Goal: Communication & Community: Answer question/provide support

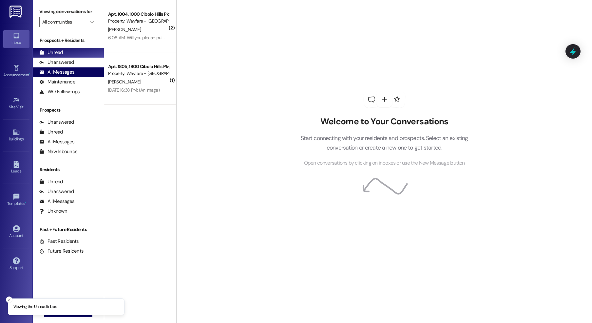
click at [70, 70] on div "All Messages" at bounding box center [56, 72] width 35 height 7
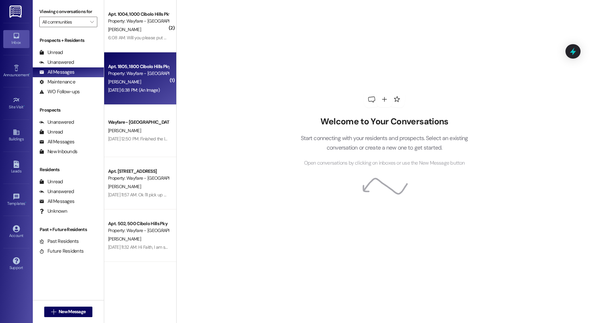
click at [159, 80] on div "[PERSON_NAME]" at bounding box center [138, 82] width 62 height 8
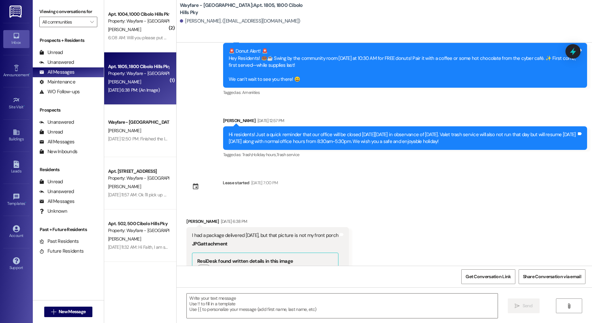
scroll to position [15719, 0]
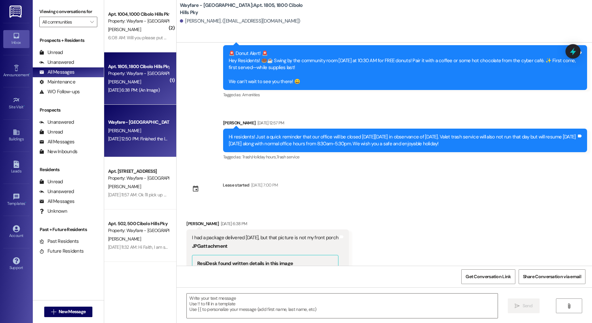
click at [142, 134] on div "D. shirley" at bounding box center [138, 131] width 62 height 8
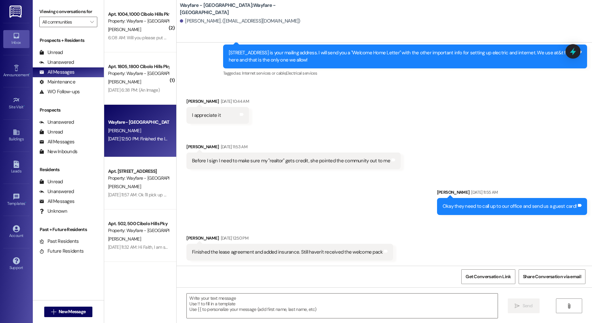
scroll to position [1466, 0]
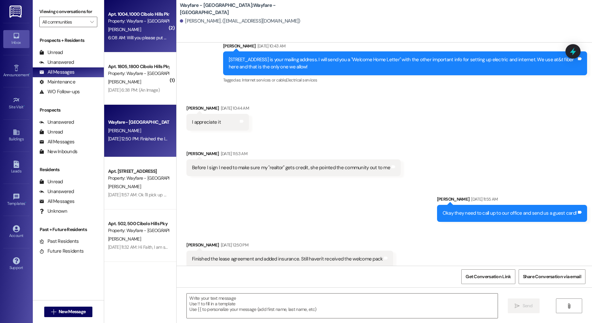
click at [141, 38] on div "6:08 AM: Will you please put us on pest control for this week. The closed room …" at bounding box center [244, 38] width 272 height 6
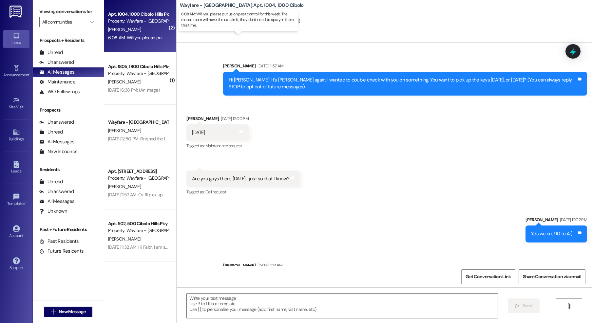
scroll to position [19198, 0]
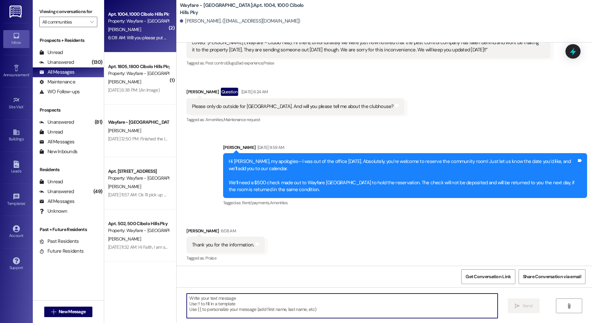
drag, startPoint x: 235, startPoint y: 303, endPoint x: 237, endPoint y: 289, distance: 14.5
click at [235, 303] on textarea at bounding box center [342, 306] width 311 height 25
click at [256, 309] on textarea at bounding box center [342, 306] width 311 height 25
click at [205, 299] on textarea "Yes absolutley!" at bounding box center [342, 306] width 311 height 25
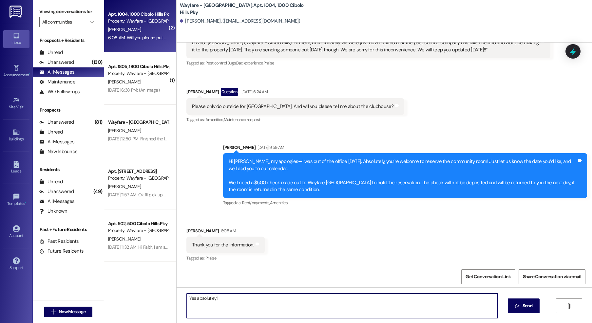
click at [205, 299] on textarea "Yes absolutley!" at bounding box center [342, 306] width 311 height 25
drag, startPoint x: 225, startPoint y: 312, endPoint x: 220, endPoint y: 307, distance: 7.0
click at [225, 312] on textarea "Yes absolutley!" at bounding box center [342, 306] width 311 height 25
click at [203, 300] on textarea "Yes absolutley!" at bounding box center [342, 306] width 311 height 25
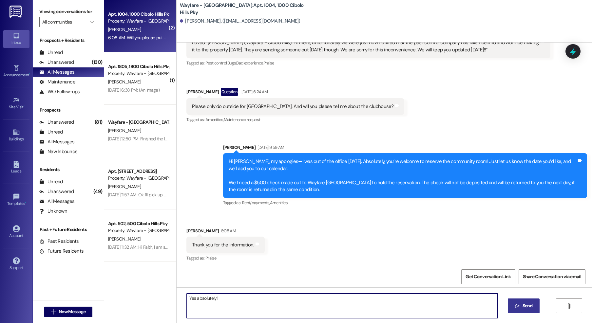
type textarea "Yes absolutely!"
click at [524, 310] on button " Send" at bounding box center [524, 306] width 32 height 15
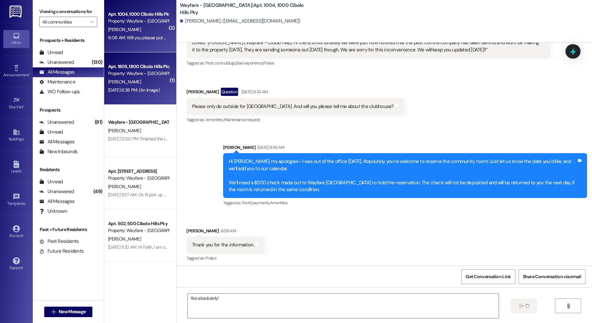
click at [136, 97] on div "Apt. 1805, 1800 Cibolo Hills Pky Property: Wayfare - Cibolo Hills M. Miller Sep…" at bounding box center [140, 78] width 72 height 52
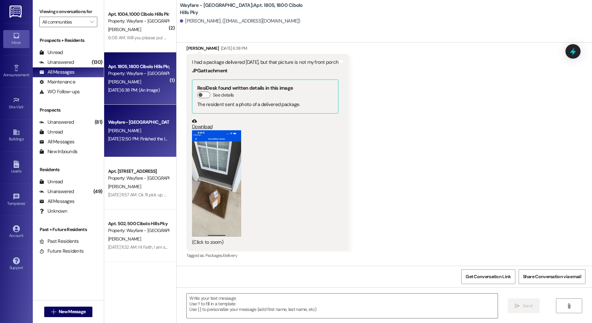
scroll to position [15857, 0]
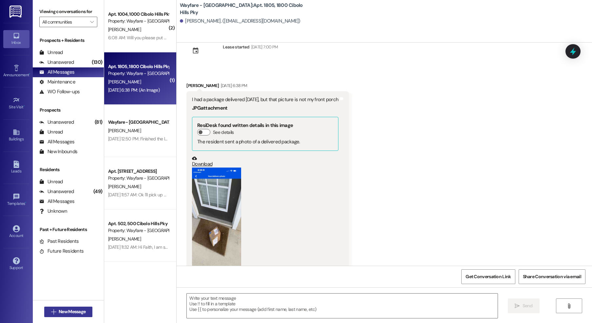
click at [51, 313] on icon "" at bounding box center [53, 312] width 5 height 5
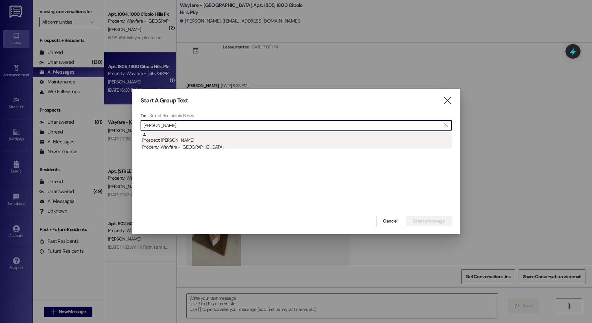
type input "andreya"
click at [214, 147] on div "Property: Wayfare - [GEOGRAPHIC_DATA]" at bounding box center [297, 147] width 310 height 7
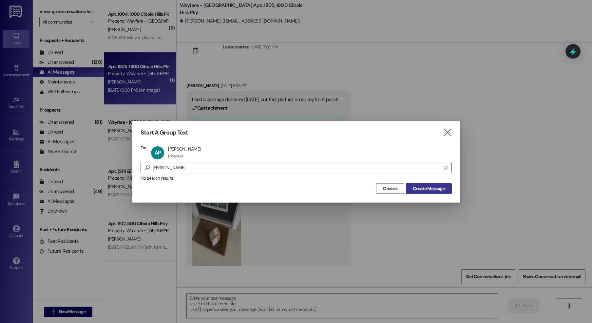
click at [441, 192] on span "Create Message" at bounding box center [429, 188] width 32 height 7
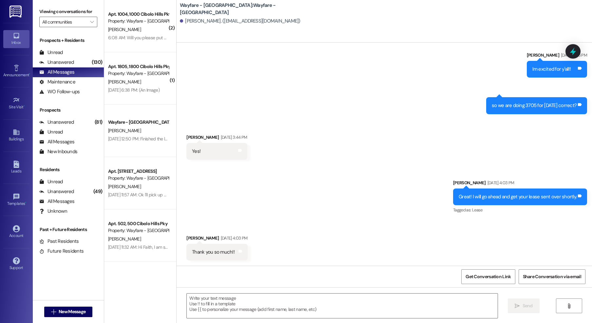
scroll to position [650, 0]
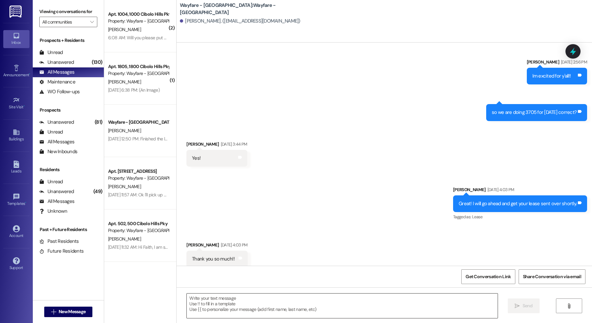
click at [397, 309] on textarea at bounding box center [342, 306] width 311 height 25
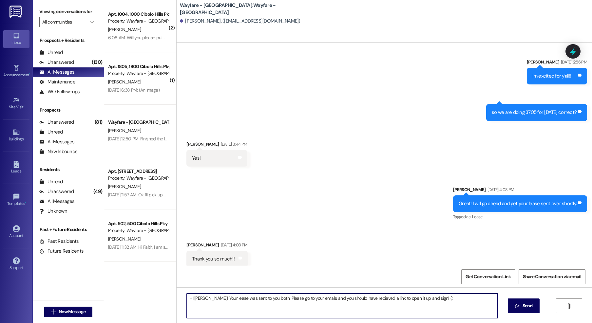
click at [361, 299] on textarea "HI Andreya! Your lease was sent to you both. Please go to your emails and you s…" at bounding box center [342, 306] width 311 height 25
click at [369, 310] on textarea "HI Andreya! Your lease was sent to you both. Please go to your emails and you s…" at bounding box center [342, 306] width 311 height 25
click at [455, 306] on textarea "HI Andreya! Your lease was sent to you both. Please go to your emails and you s…" at bounding box center [342, 306] width 311 height 25
type textarea "HI Andreya! Your lease was sent to you both. Please go to your emails and you s…"
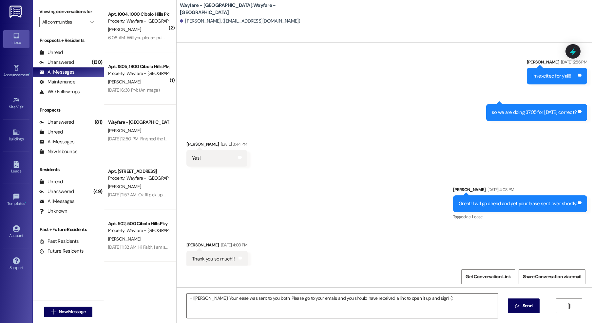
drag, startPoint x: 528, startPoint y: 314, endPoint x: 456, endPoint y: 247, distance: 98.3
click at [528, 314] on div "HI Andreya! Your lease was sent to you both. Please go to your emails and you s…" at bounding box center [384, 312] width 415 height 49
click at [529, 309] on span "Send" at bounding box center [528, 306] width 10 height 7
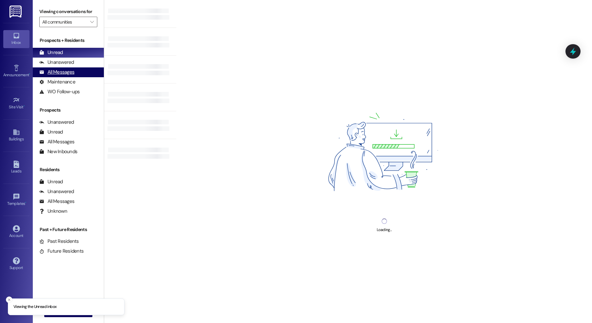
click at [71, 75] on div "All Messages" at bounding box center [56, 72] width 35 height 7
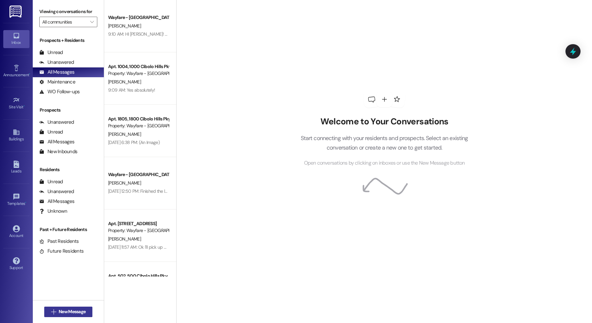
click at [47, 316] on button " New Message" at bounding box center [68, 312] width 48 height 10
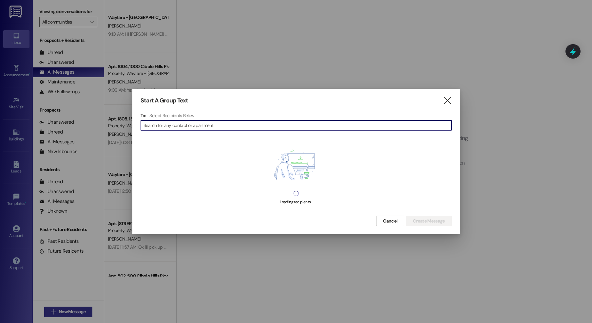
type input "b"
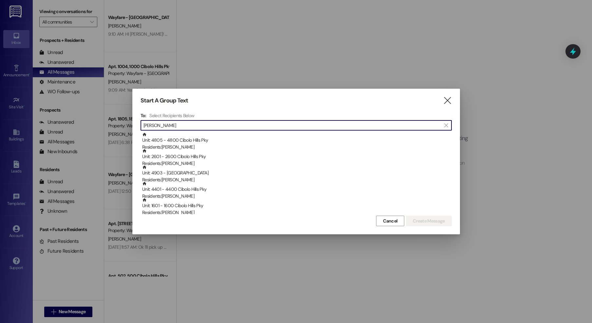
drag, startPoint x: 167, startPoint y: 121, endPoint x: 132, endPoint y: 123, distance: 34.4
click at [132, 123] on div "Start A Group Text  To: Select Recipients Below  john  Unit: 4805 - 4800 Cib…" at bounding box center [296, 162] width 328 height 146
drag, startPoint x: 164, startPoint y: 125, endPoint x: 140, endPoint y: 123, distance: 24.4
click at [140, 123] on div "Start A Group Text  To: Select Recipients Below  john  Unit: 4805 - 4800 Cib…" at bounding box center [296, 162] width 328 height 146
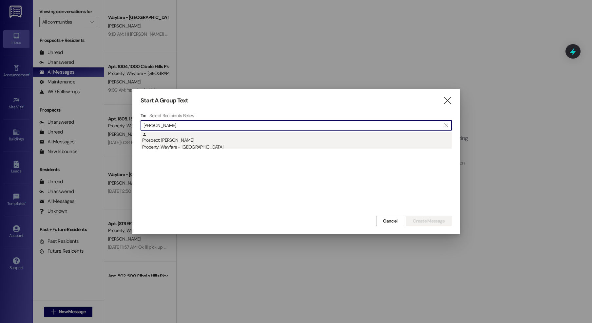
type input "brandon joh"
click at [220, 136] on div "Prospect: Brandon John Property: Wayfare - Cibolo Hills" at bounding box center [297, 141] width 310 height 19
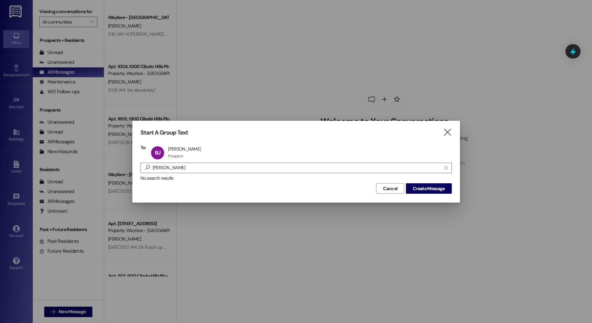
click at [429, 182] on div "Cancel Create Message" at bounding box center [296, 188] width 311 height 12
click at [429, 188] on span "Create Message" at bounding box center [429, 188] width 32 height 7
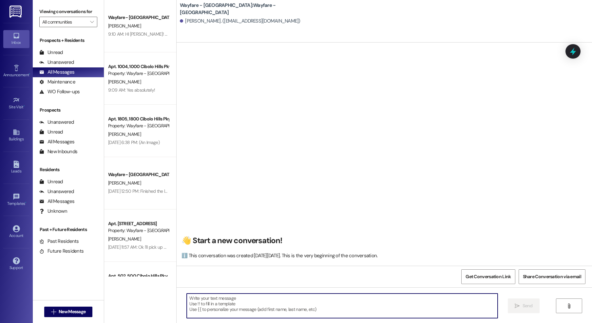
paste textarea "Hi there! My name is ____ and I'm one of the leasing agents here at Wayfare Cib…"
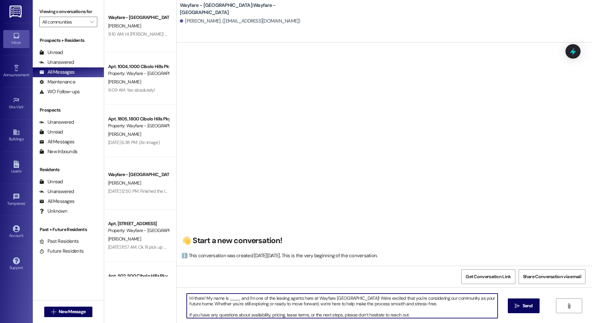
drag, startPoint x: 236, startPoint y: 300, endPoint x: 234, endPoint y: 290, distance: 10.5
click at [224, 301] on textarea "Hi there! My name is ____ and I'm one of the leasing agents here at Wayfare Cib…" at bounding box center [342, 306] width 311 height 25
type textarea "Hi there! My name is Jordan and I'm one of the leasing agents here at Wayfare C…"
click at [531, 312] on button " Send" at bounding box center [524, 306] width 32 height 15
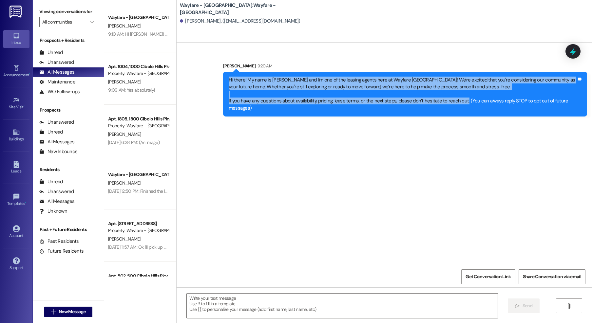
drag, startPoint x: 459, startPoint y: 102, endPoint x: 216, endPoint y: 78, distance: 244.2
click at [205, 78] on div "Sent via SMS Jordan Arnold 9:20 AM Hi there! My name is Jordan and I'm one of t…" at bounding box center [384, 85] width 415 height 74
copy div "Hi there! My name is Jordan and I'm one of the leasing agents here at Wayfare C…"
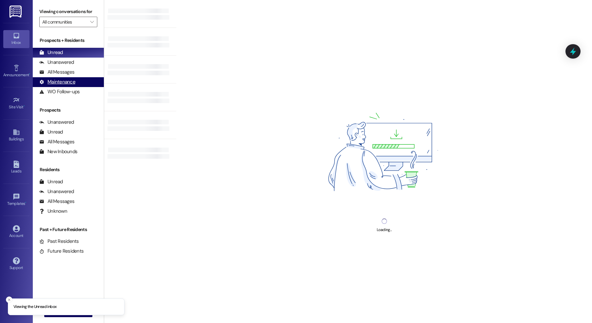
drag, startPoint x: 52, startPoint y: 70, endPoint x: 51, endPoint y: 77, distance: 7.3
click at [52, 71] on div "All Messages" at bounding box center [56, 72] width 35 height 7
click at [53, 74] on div "All Messages" at bounding box center [56, 72] width 35 height 7
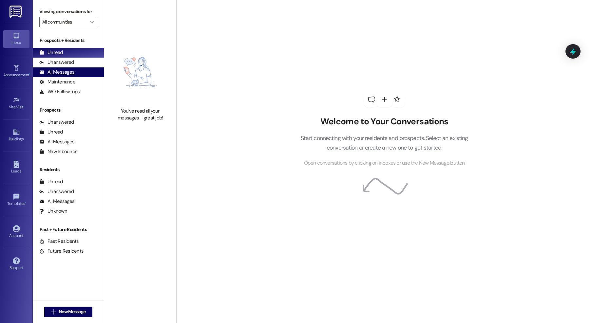
click at [65, 72] on div "All Messages" at bounding box center [56, 72] width 35 height 7
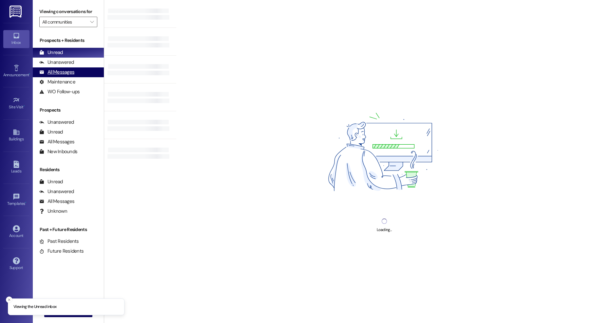
click at [51, 77] on div "All Messages (undefined)" at bounding box center [68, 72] width 71 height 10
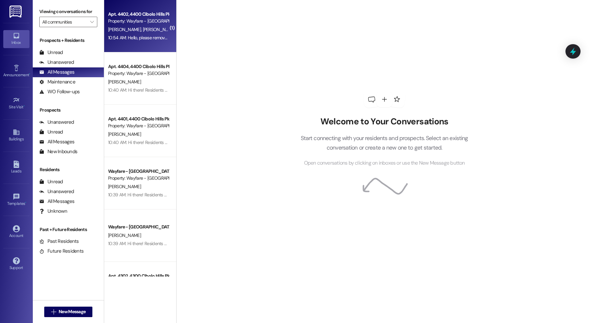
click at [149, 36] on div "10:54 AM: Hello, please remove our name and phone numbers from this notificatio…" at bounding box center [288, 38] width 360 height 6
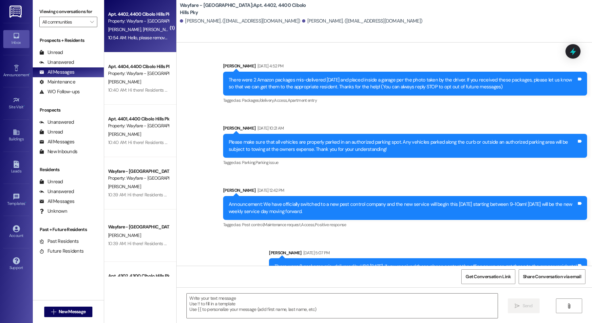
scroll to position [18856, 0]
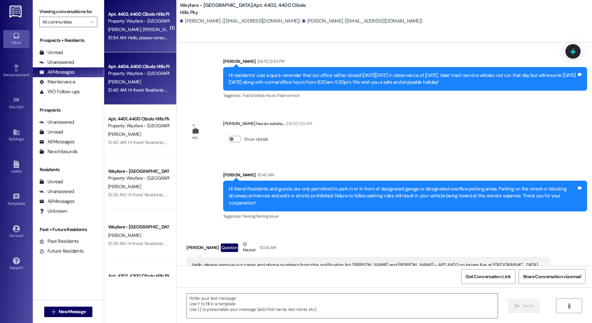
click at [136, 86] on div "[PERSON_NAME]" at bounding box center [138, 82] width 62 height 8
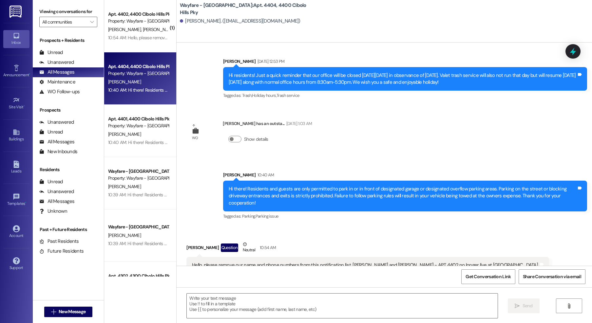
scroll to position [4852, 0]
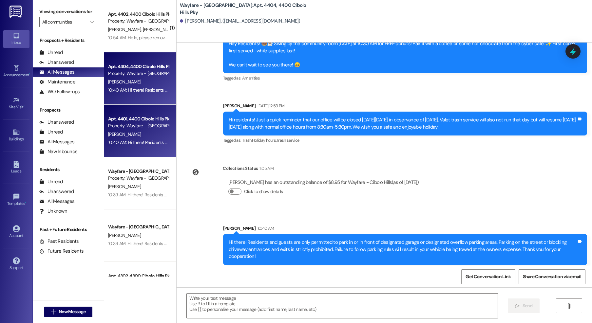
click at [126, 124] on div "Property: Wayfare - [GEOGRAPHIC_DATA]" at bounding box center [138, 126] width 61 height 7
click at [129, 70] on div "Property: Wayfare - [GEOGRAPHIC_DATA]" at bounding box center [138, 73] width 61 height 7
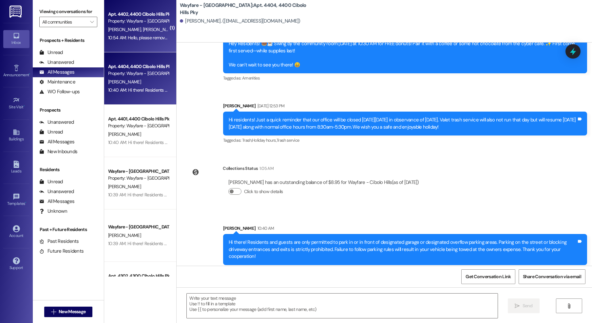
click at [157, 42] on div "10:54 AM: Hello, please remove our name and phone numbers from this notificatio…" at bounding box center [138, 38] width 62 height 8
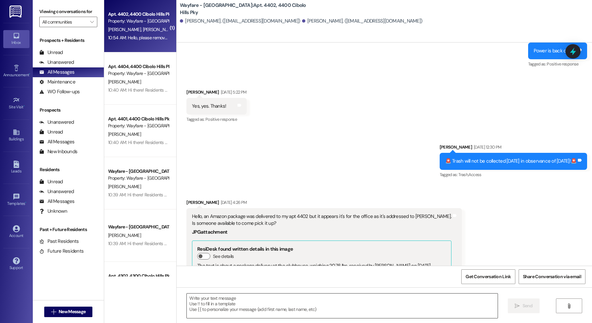
scroll to position [18856, 0]
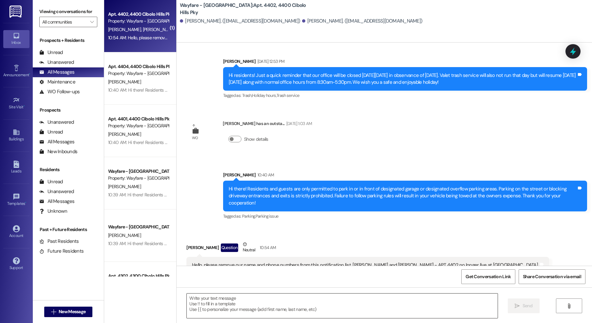
click at [260, 303] on textarea at bounding box center [342, 306] width 311 height 25
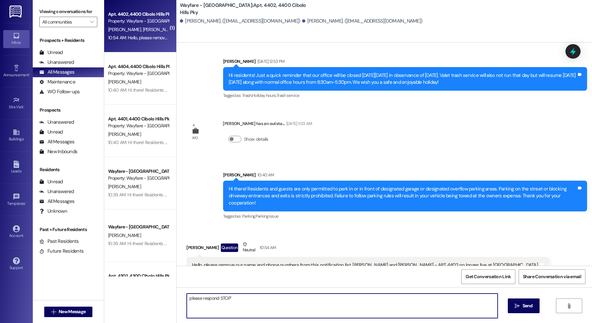
click at [216, 298] on textarea "please respond STOP'" at bounding box center [342, 306] width 311 height 25
click at [258, 304] on textarea "please respond 'STOP'" at bounding box center [342, 306] width 311 height 25
type textarea "please respond 'STOP' to this message please! Thank you."
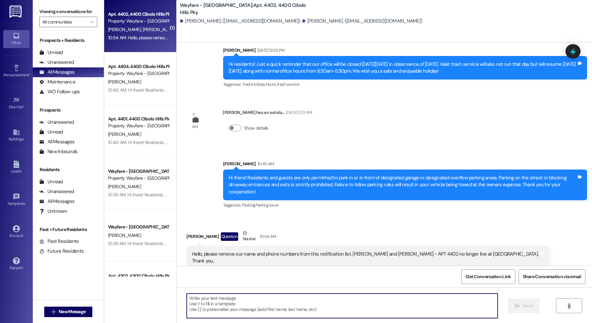
scroll to position [18902, 0]
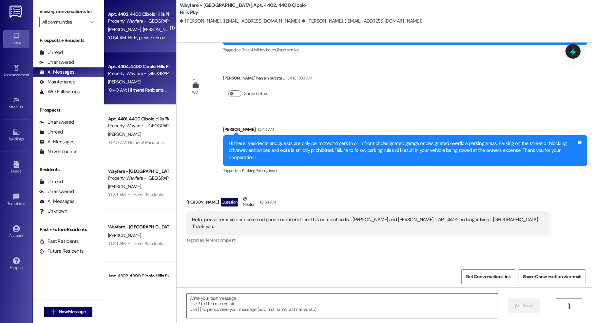
click at [139, 81] on div "[PERSON_NAME]" at bounding box center [138, 82] width 62 height 8
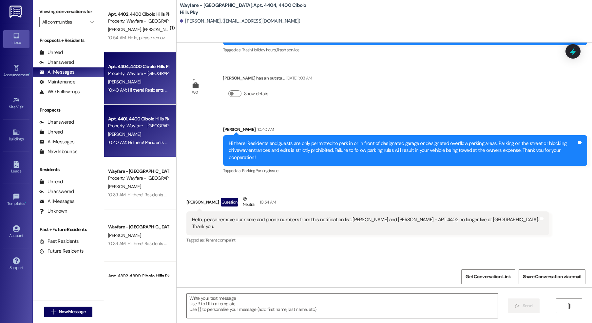
scroll to position [4852, 0]
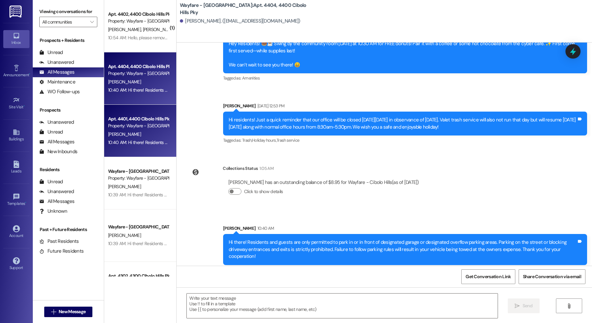
click at [127, 131] on div "[PERSON_NAME]" at bounding box center [138, 134] width 62 height 8
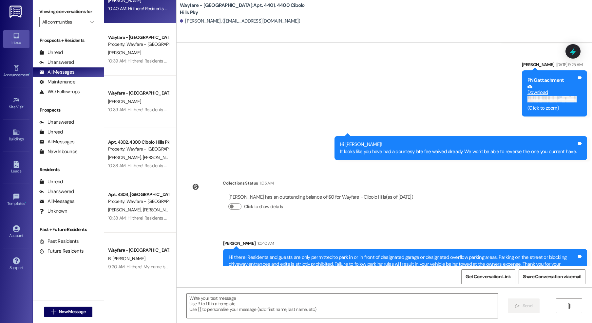
scroll to position [156, 0]
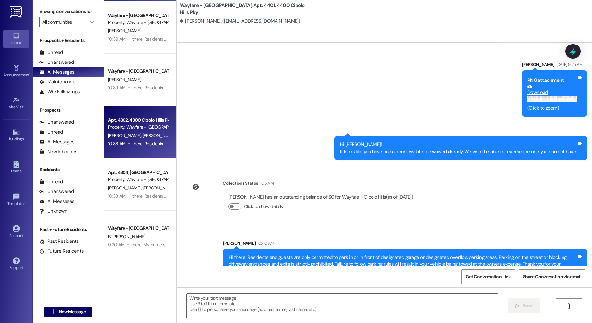
click at [143, 136] on span "[PERSON_NAME]" at bounding box center [159, 136] width 33 height 6
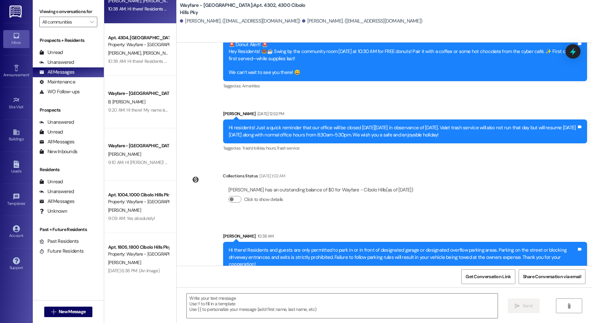
scroll to position [291, 0]
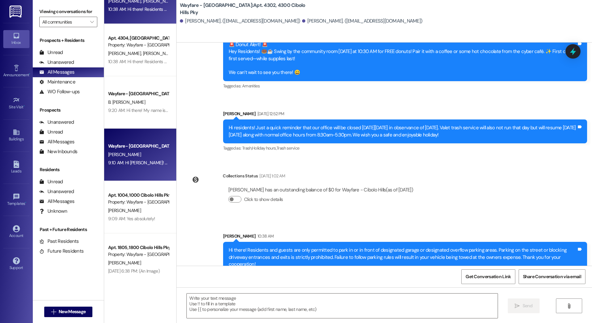
click at [125, 158] on div "A. Padilla" at bounding box center [138, 155] width 62 height 8
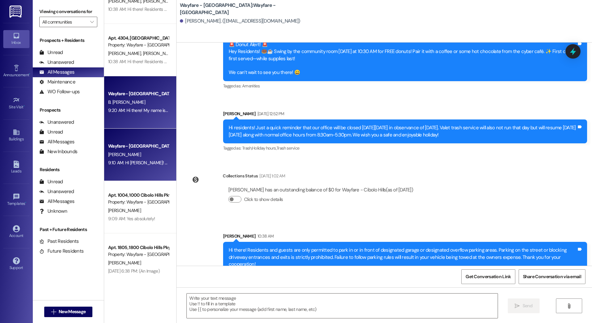
scroll to position [705, 0]
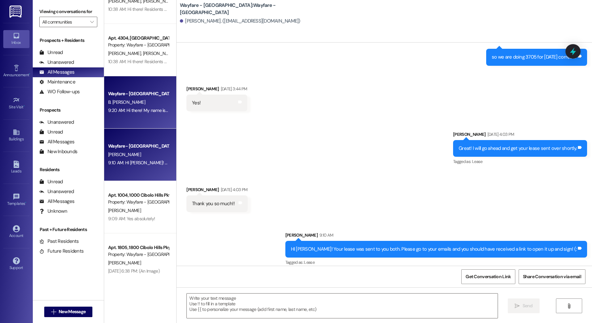
click at [130, 105] on div "B. John" at bounding box center [138, 102] width 62 height 8
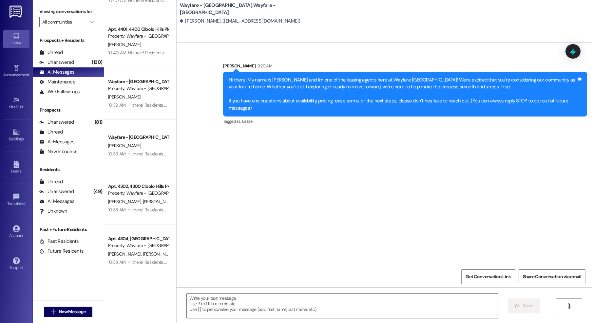
scroll to position [0, 0]
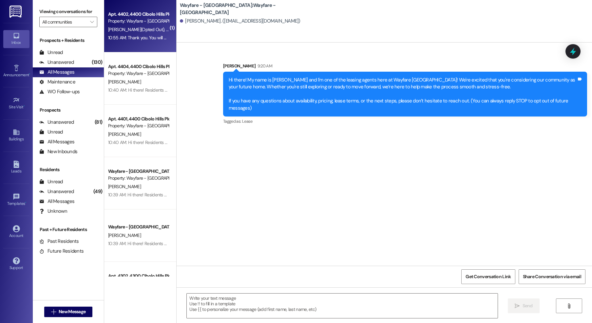
click at [129, 34] on div "10:55 AM: Thank you. You will no longer receive texts from this thread. Please …" at bounding box center [138, 38] width 62 height 8
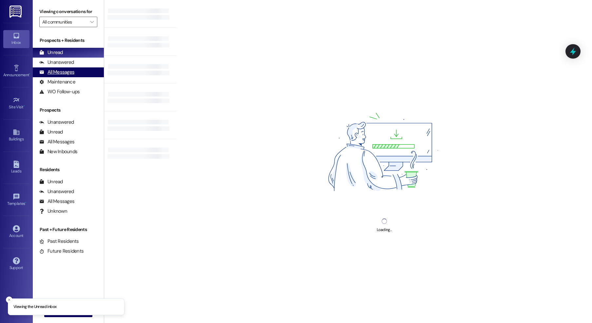
click at [59, 70] on div "All Messages" at bounding box center [56, 72] width 35 height 7
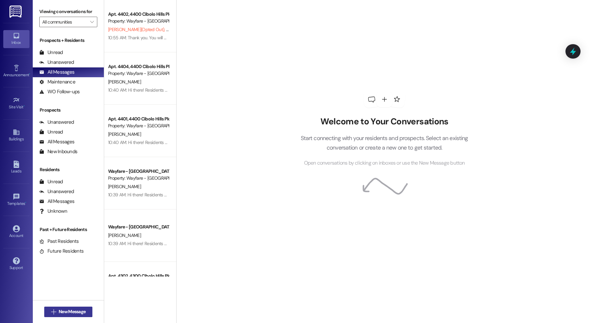
click at [59, 309] on span "New Message" at bounding box center [72, 312] width 27 height 7
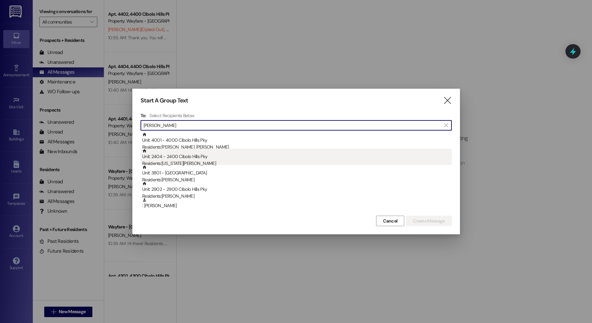
type input "[PERSON_NAME]"
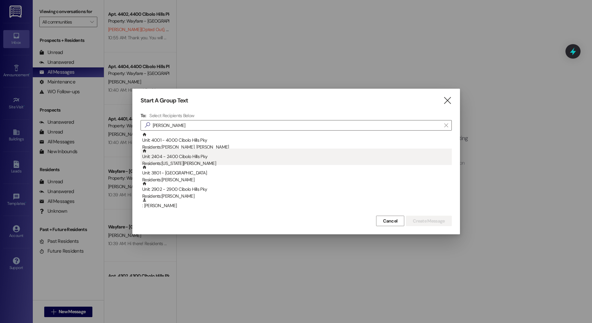
click at [274, 161] on div "Residents: [US_STATE][PERSON_NAME]" at bounding box center [297, 163] width 310 height 7
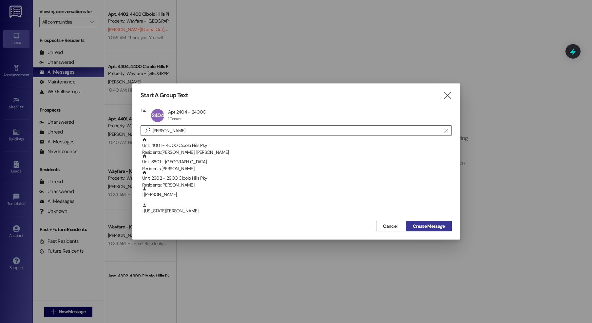
click at [437, 228] on span "Create Message" at bounding box center [429, 226] width 32 height 7
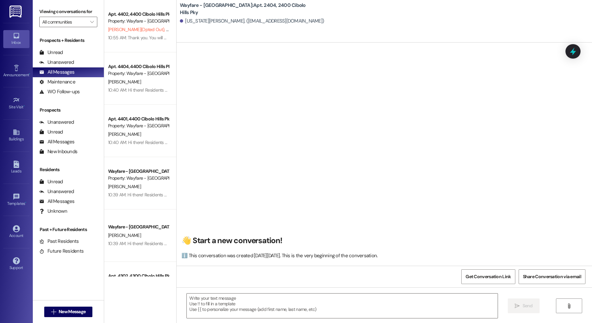
click at [325, 307] on textarea at bounding box center [342, 306] width 311 height 25
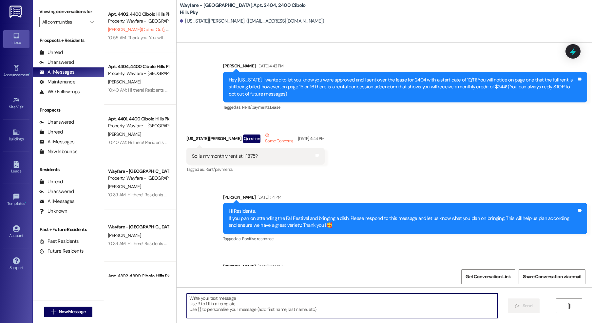
scroll to position [19431, 0]
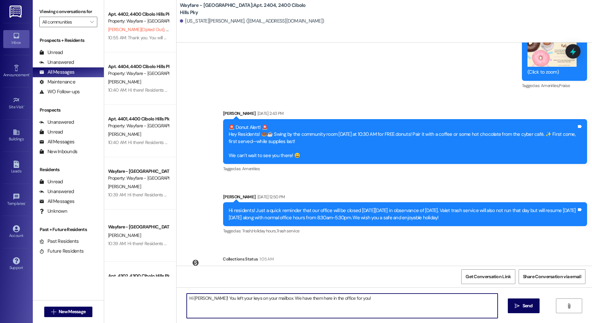
click at [196, 298] on textarea "Hi [PERSON_NAME]! You left your keys on your mailbox. We have them here in the …" at bounding box center [342, 306] width 311 height 25
type textarea "Hi [PERSON_NAME]! You left your keys on your mailbox. We have them here in the …"
click at [520, 306] on span " Send" at bounding box center [523, 306] width 21 height 7
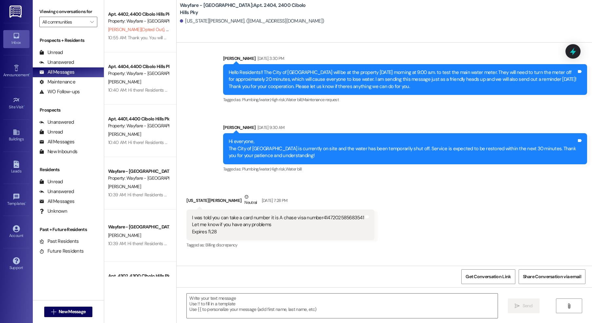
scroll to position [19138, 0]
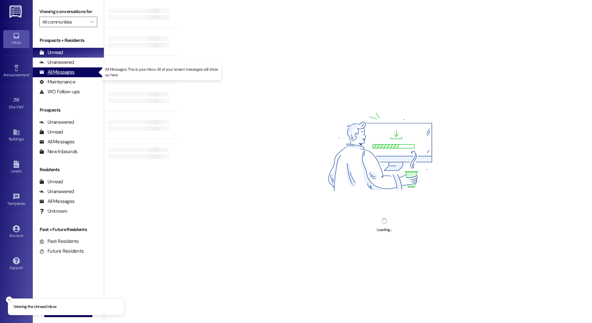
click at [54, 70] on div "All Messages" at bounding box center [56, 72] width 35 height 7
